Goal: Navigation & Orientation: Find specific page/section

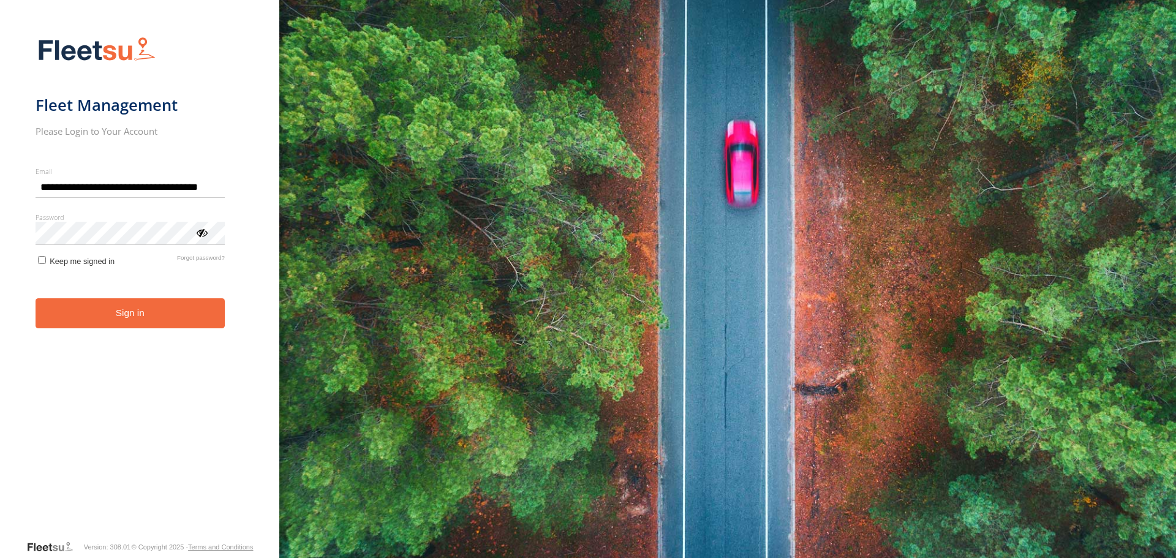
click at [133, 318] on button "Sign in" at bounding box center [130, 313] width 189 height 30
click at [125, 317] on button "Sign in" at bounding box center [130, 313] width 189 height 30
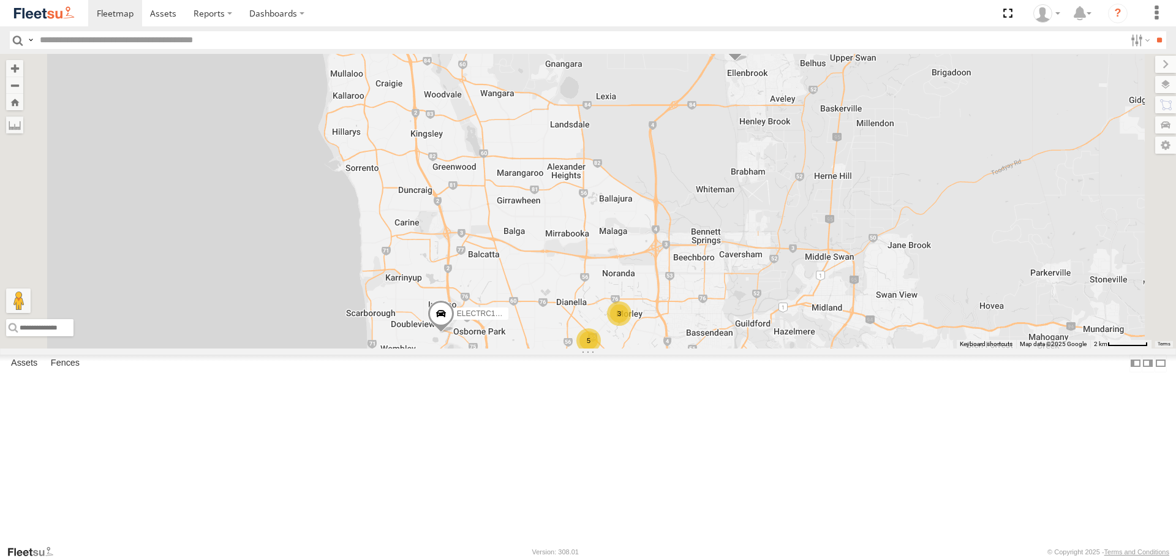
click at [0, 0] on span at bounding box center [0, 0] width 0 height 0
